Goal: Task Accomplishment & Management: Use online tool/utility

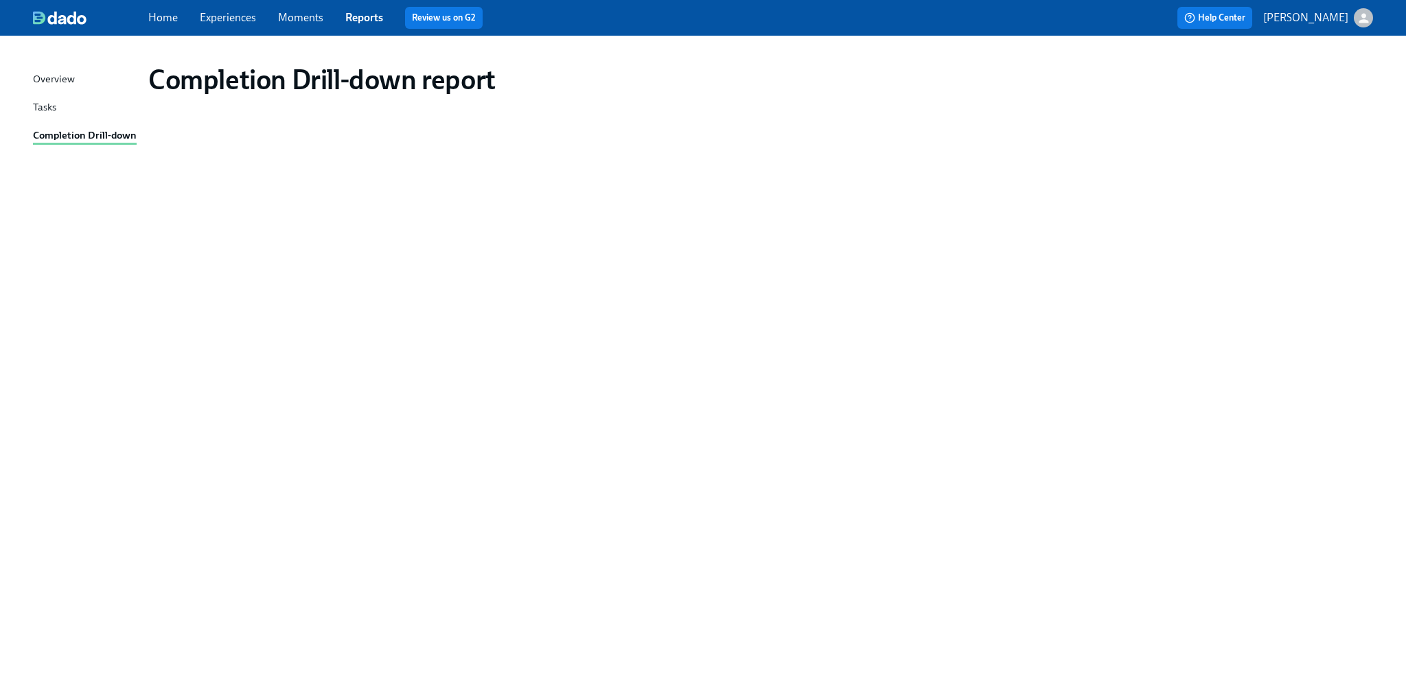
click at [233, 23] on link "Experiences" at bounding box center [228, 17] width 56 height 13
click at [231, 16] on link "Experiences" at bounding box center [228, 17] width 56 height 13
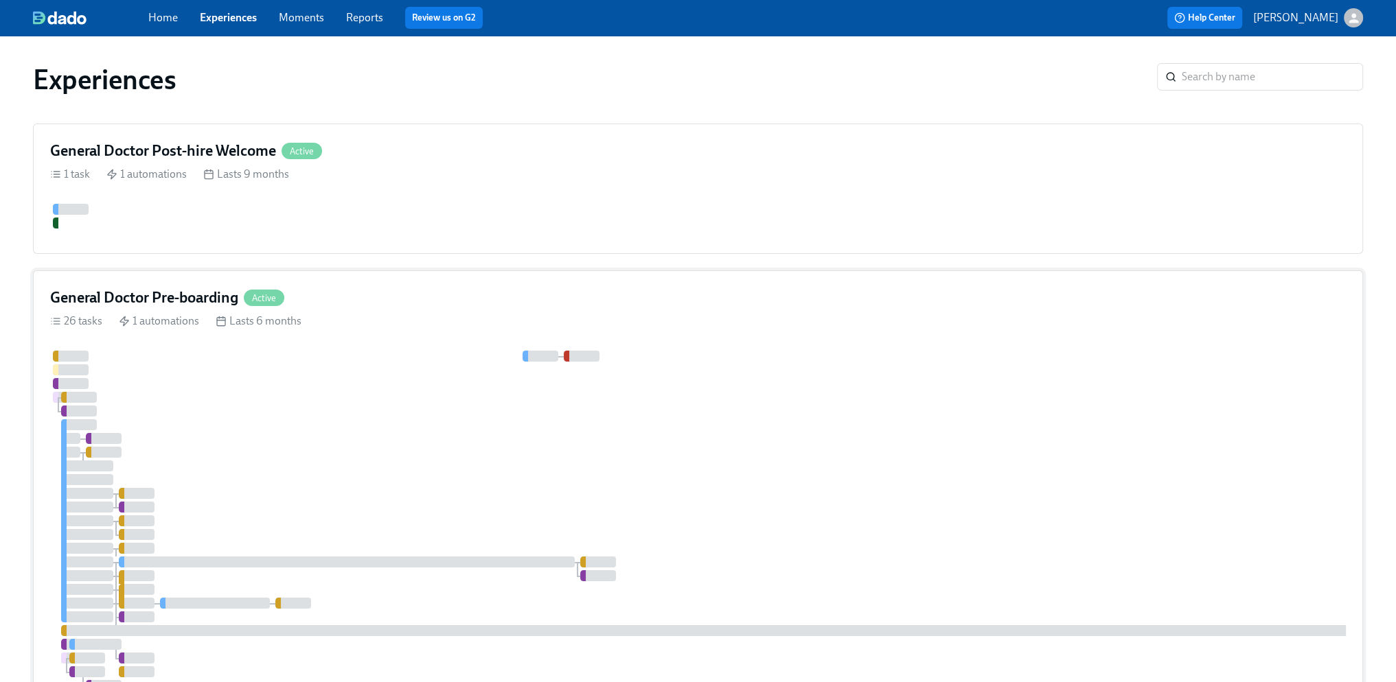
click at [743, 351] on div at bounding box center [828, 555] width 1557 height 409
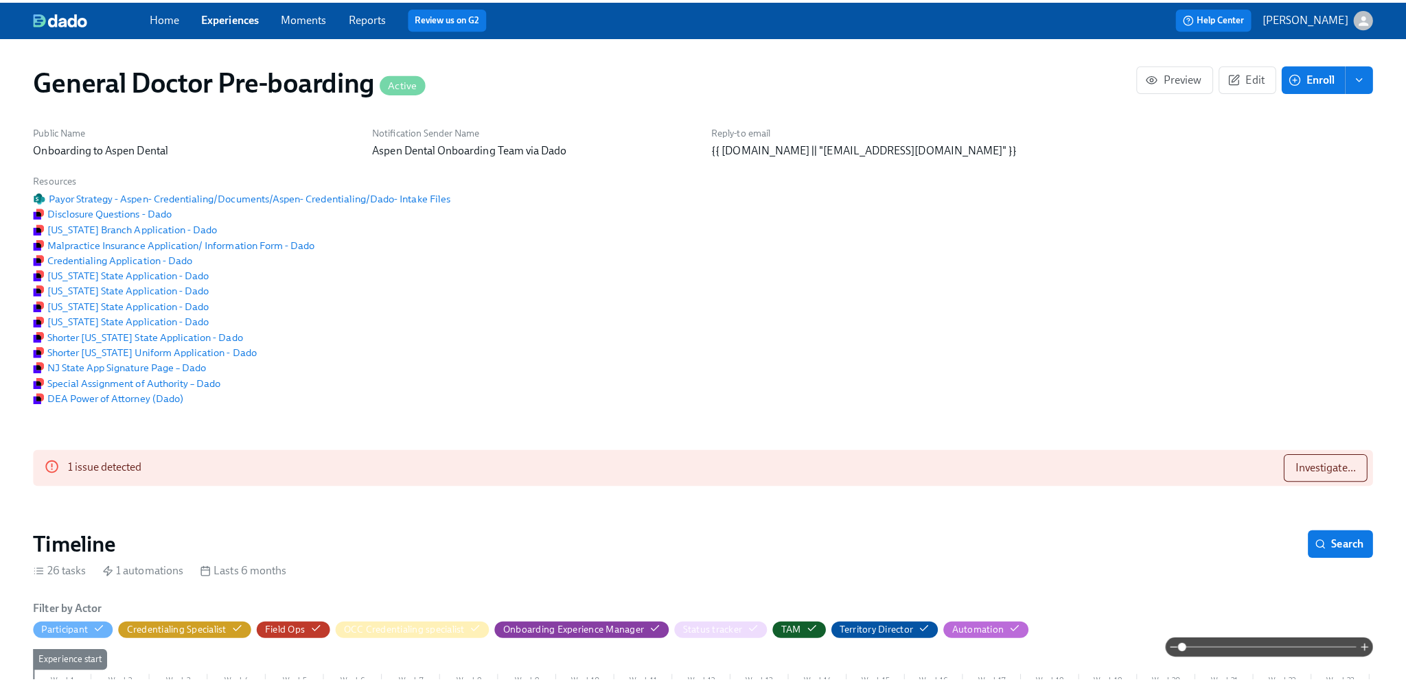
scroll to position [0, 37278]
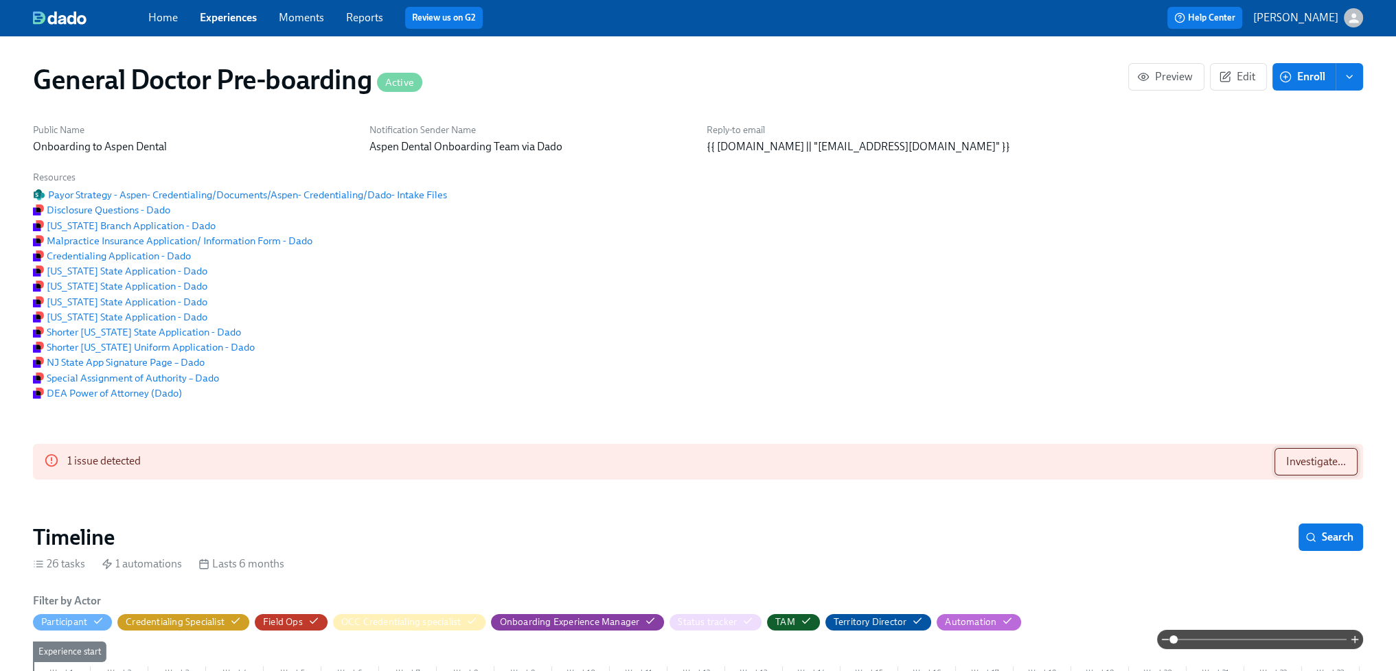
click at [1341, 469] on span "Investigate..." at bounding box center [1316, 462] width 60 height 14
